Goal: Information Seeking & Learning: Learn about a topic

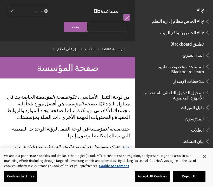
scroll to position [433, 0]
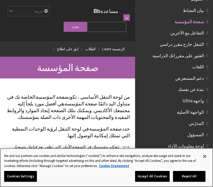
click at [205, 157] on button "Close" at bounding box center [204, 156] width 11 height 11
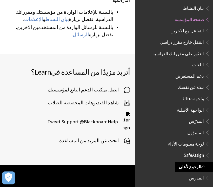
scroll to position [497, 0]
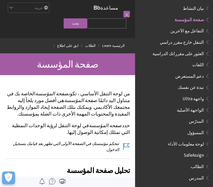
scroll to position [0, 0]
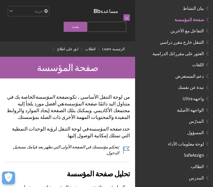
click at [95, 50] on link "الطلاب" at bounding box center [90, 49] width 10 height 6
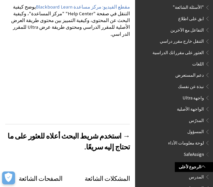
scroll to position [390, 0]
click at [206, 162] on span "Book outline for Blackboard SafeAssign" at bounding box center [206, 165] width 5 height 6
click at [204, 162] on span "Book outline for Blackboard SafeAssign" at bounding box center [206, 165] width 5 height 6
click at [203, 162] on span "الطالب" at bounding box center [196, 165] width 13 height 7
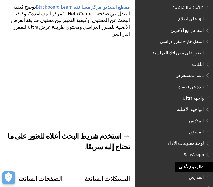
click at [202, 162] on span "الطالب" at bounding box center [196, 165] width 13 height 7
